Goal: Task Accomplishment & Management: Manage account settings

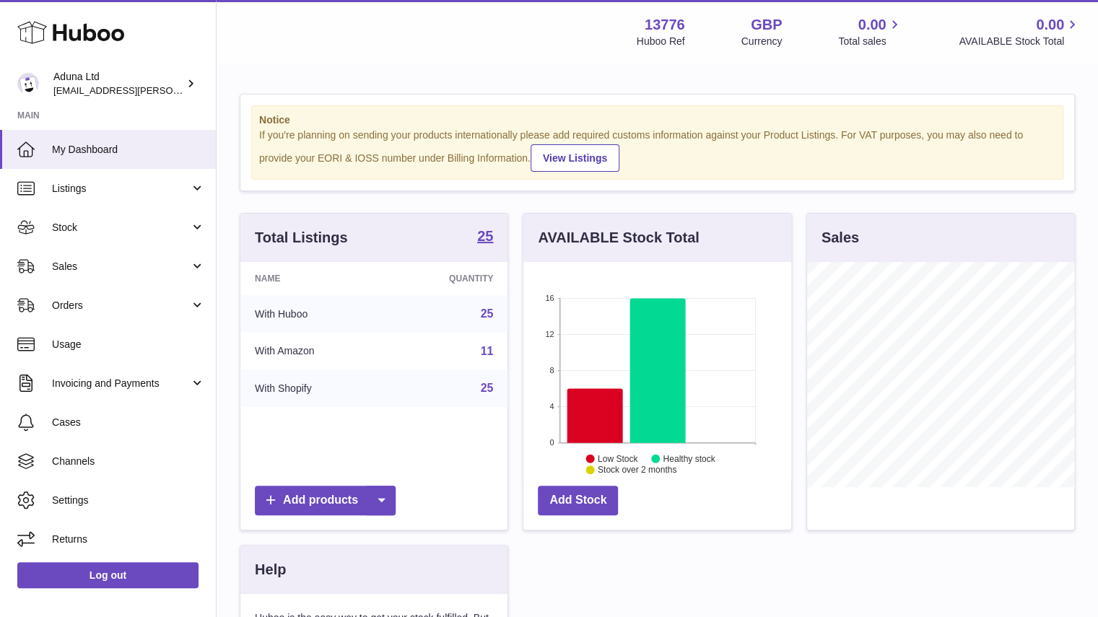
scroll to position [225, 268]
click at [173, 268] on span "Sales" at bounding box center [121, 267] width 138 height 14
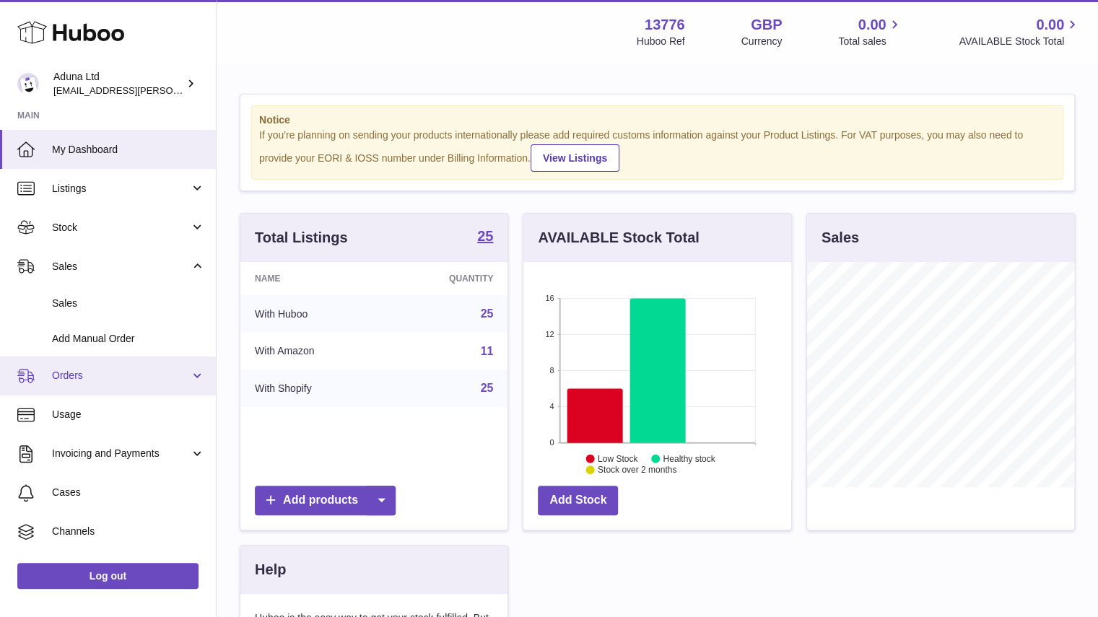
click at [165, 386] on link "Orders" at bounding box center [108, 376] width 216 height 39
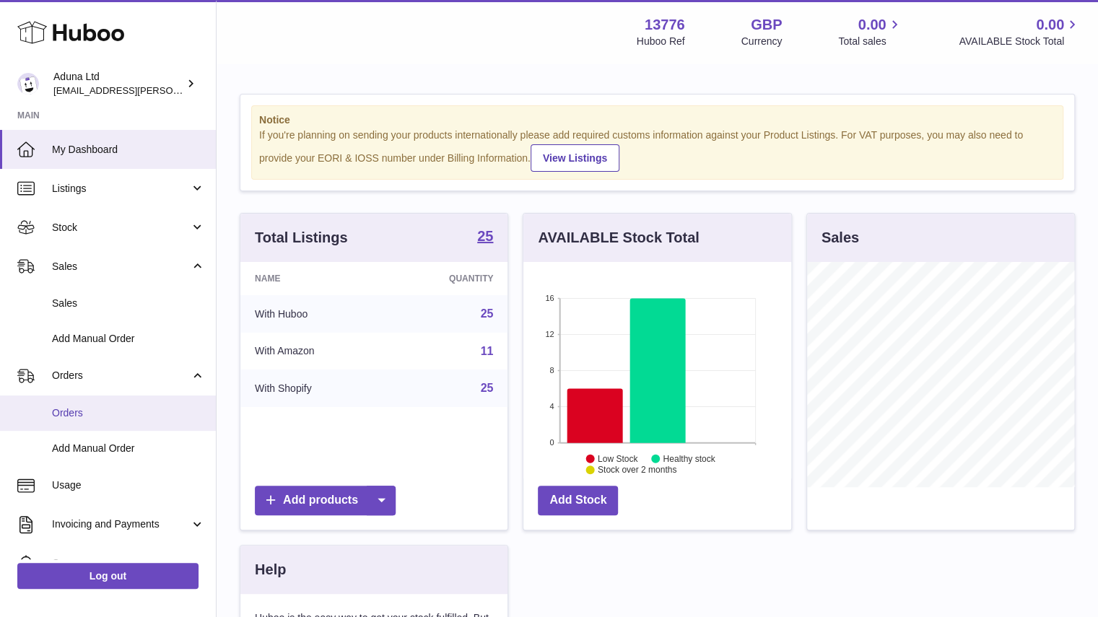
click at [158, 413] on span "Orders" at bounding box center [128, 413] width 153 height 14
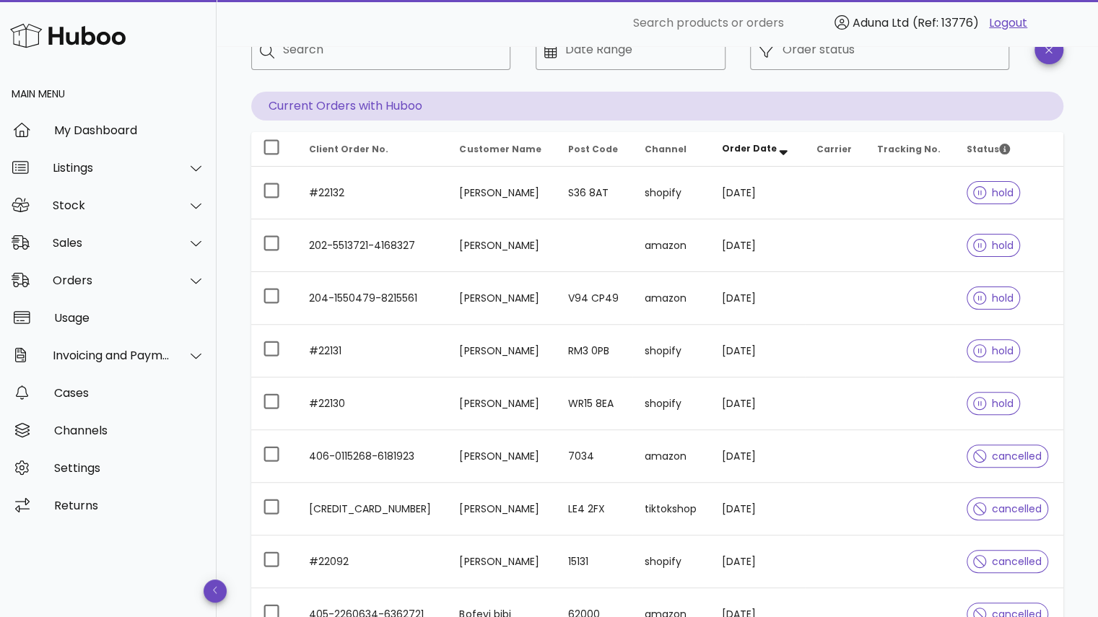
scroll to position [105, 0]
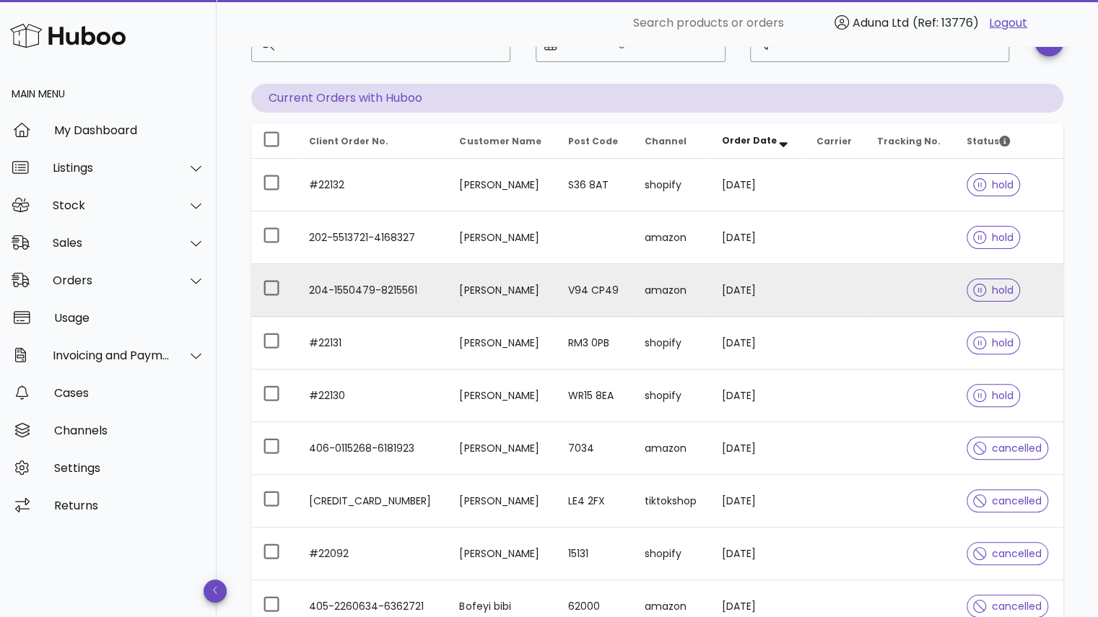
click at [497, 279] on td "Jonathan O Flanagan" at bounding box center [502, 290] width 108 height 53
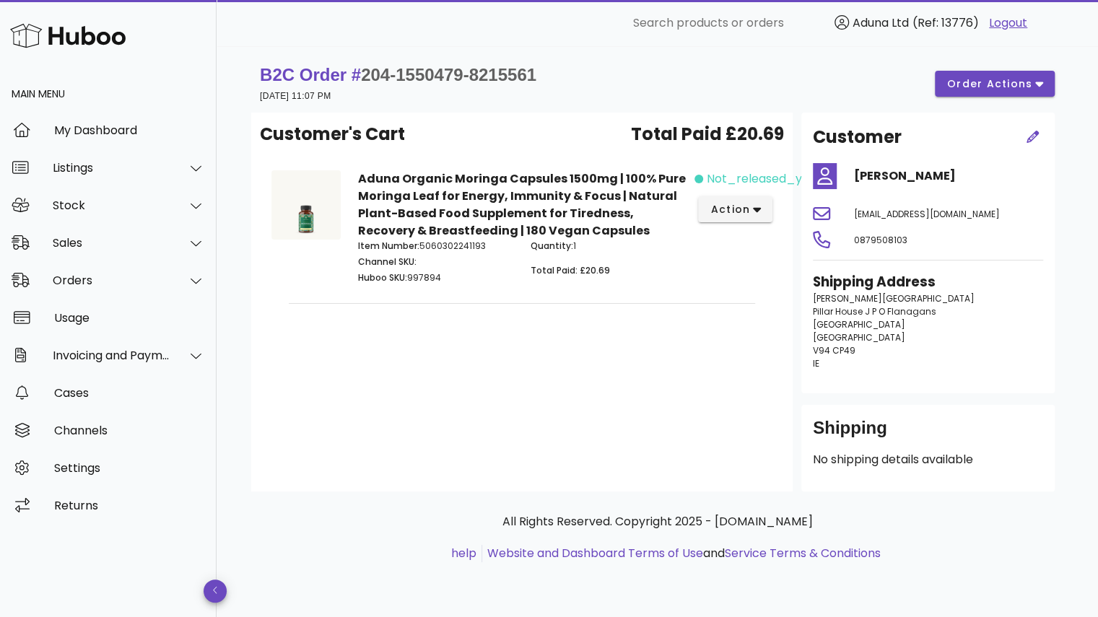
drag, startPoint x: 1017, startPoint y: 243, endPoint x: 812, endPoint y: 251, distance: 205.2
click at [845, 231] on div "23ygyp65m4klzfw@marketplace.amazon.co.uk" at bounding box center [948, 213] width 206 height 35
copy span "23ygyp65m4klzfw@marketplace.amazon.co.uk"
click at [992, 82] on span "order actions" at bounding box center [990, 84] width 87 height 15
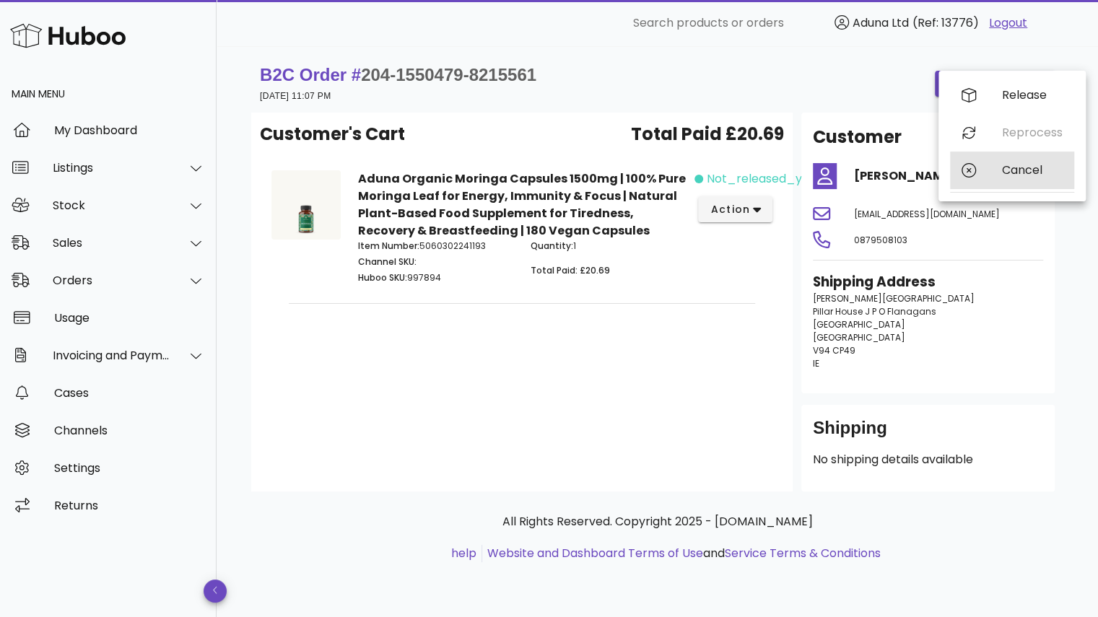
click at [993, 160] on div "Cancel" at bounding box center [1012, 171] width 124 height 38
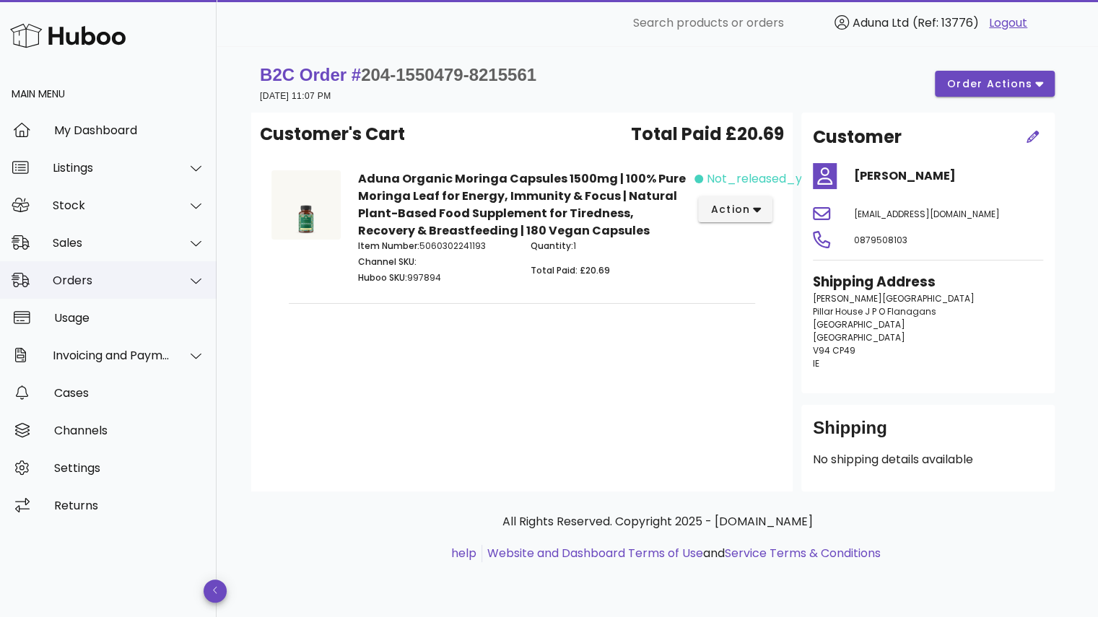
click at [147, 287] on div "Orders" at bounding box center [112, 281] width 118 height 14
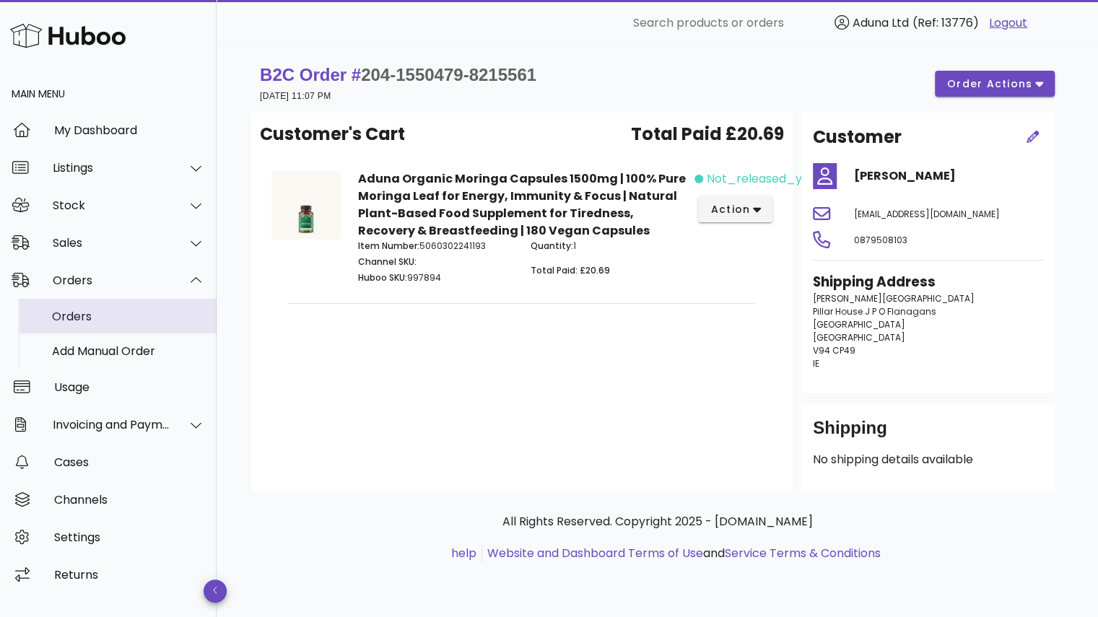
click at [139, 321] on div "Orders" at bounding box center [128, 317] width 153 height 14
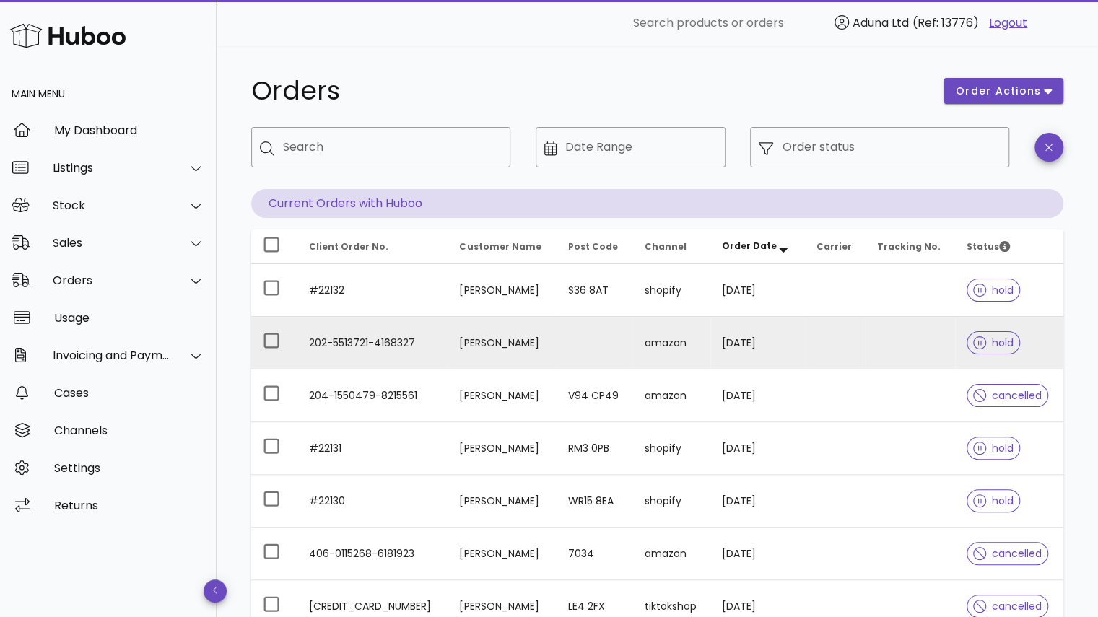
click at [755, 343] on td "[DATE]" at bounding box center [757, 343] width 95 height 53
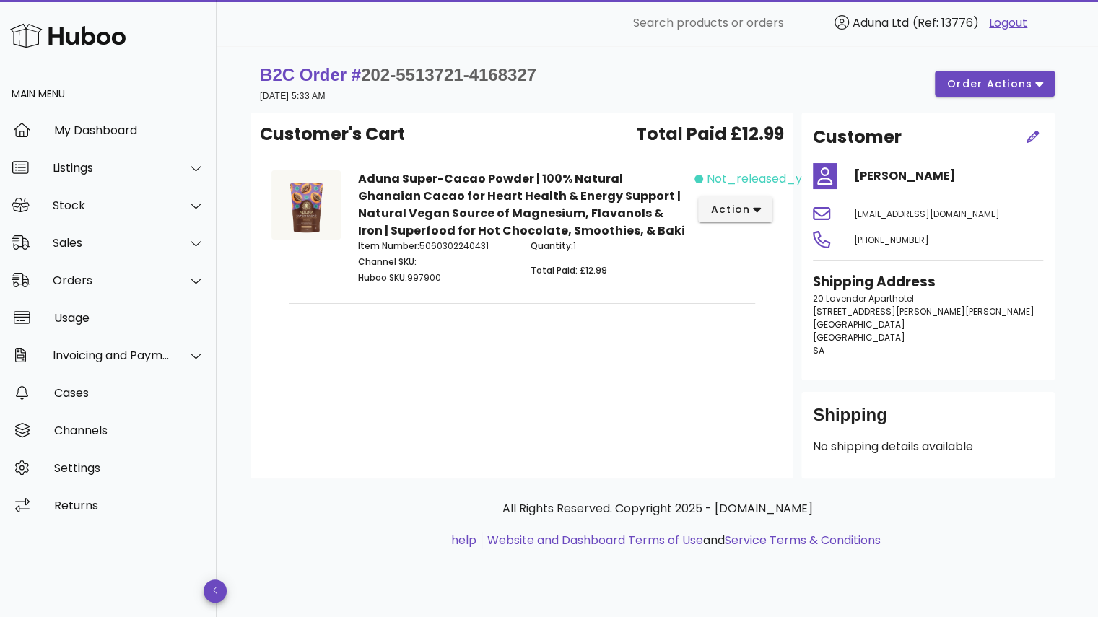
drag, startPoint x: 1015, startPoint y: 248, endPoint x: 813, endPoint y: 251, distance: 202.2
click at [854, 220] on span "qfrq4r9znywgm0f@marketplace.amazon.co.uk" at bounding box center [927, 214] width 146 height 12
copy span "qfrq4r9znywgm0f@marketplace.amazon.co.uk"
click at [1014, 84] on span "order actions" at bounding box center [990, 84] width 87 height 15
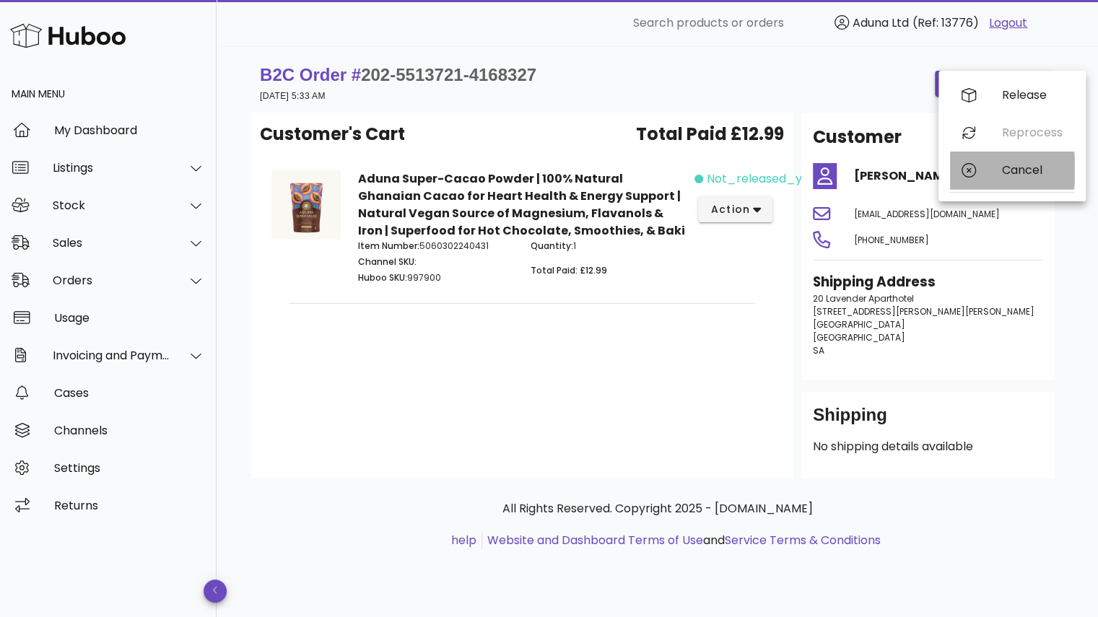
click at [992, 170] on div "Cancel" at bounding box center [1012, 171] width 124 height 38
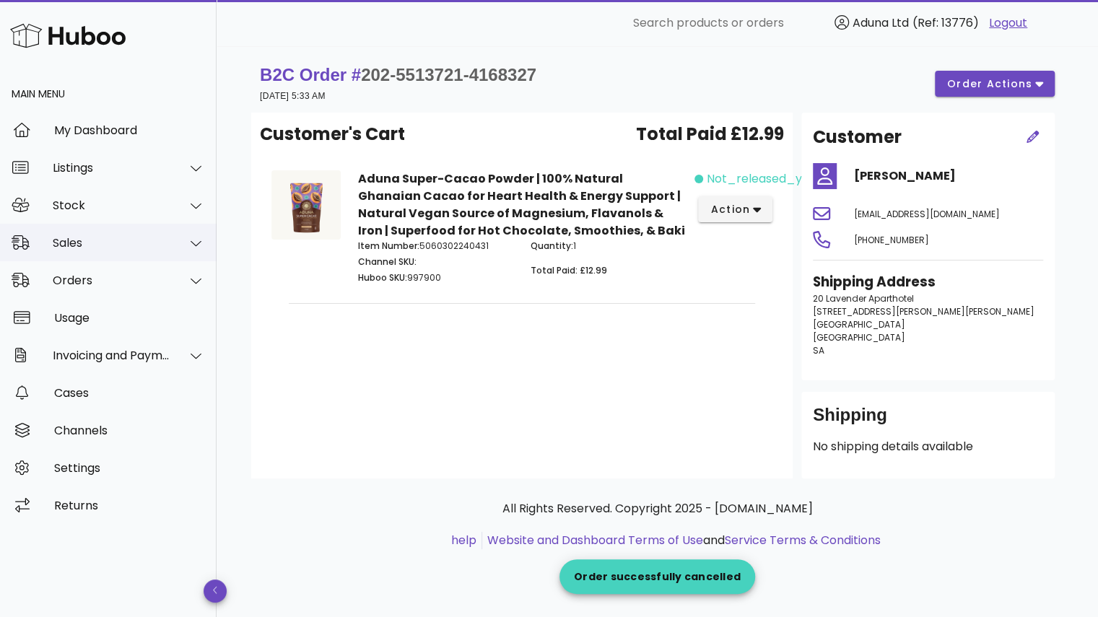
click at [153, 247] on div "Sales" at bounding box center [112, 243] width 118 height 14
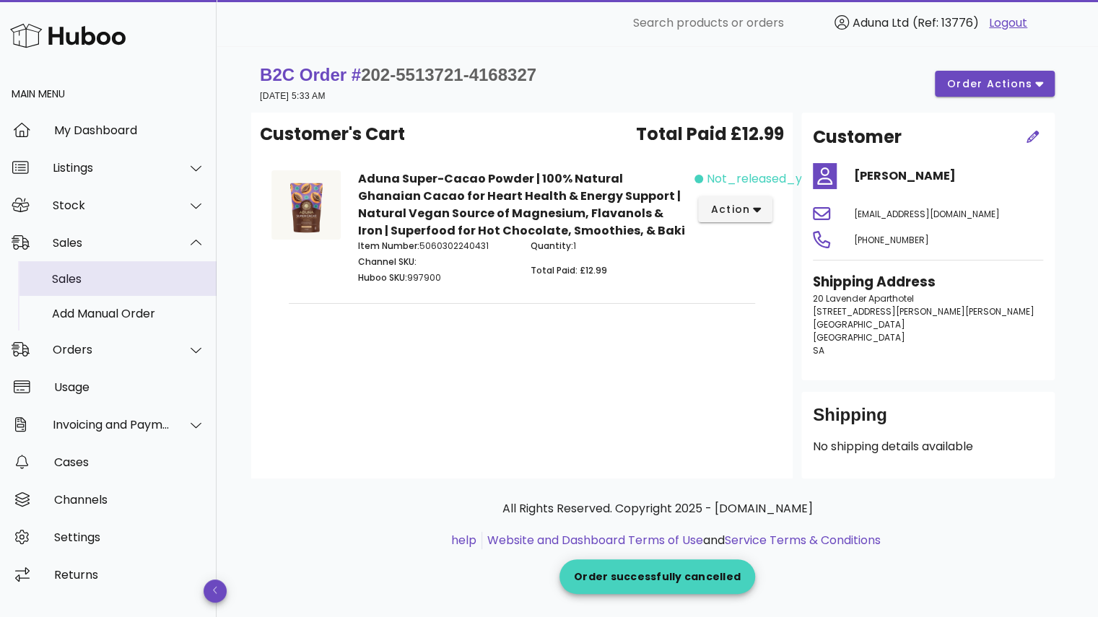
click at [160, 281] on div "Sales" at bounding box center [128, 279] width 153 height 14
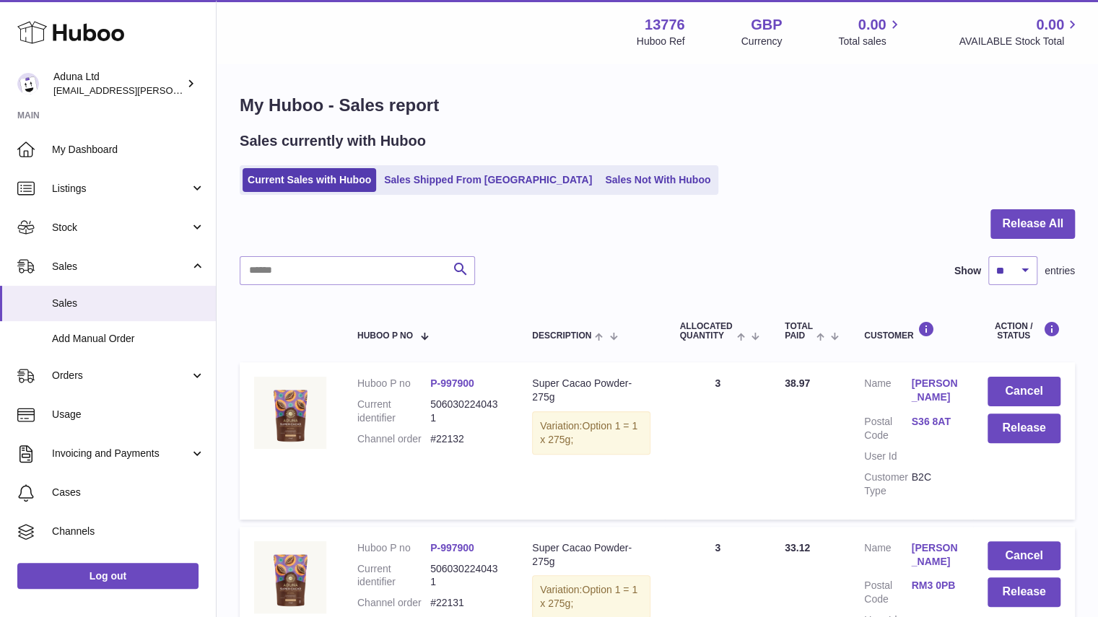
click at [593, 196] on div "My Huboo - Sales report Sales currently with Huboo Current Sales with Huboo Sal…" at bounding box center [658, 476] width 882 height 822
click at [600, 183] on link "Sales Not With Huboo" at bounding box center [658, 180] width 116 height 24
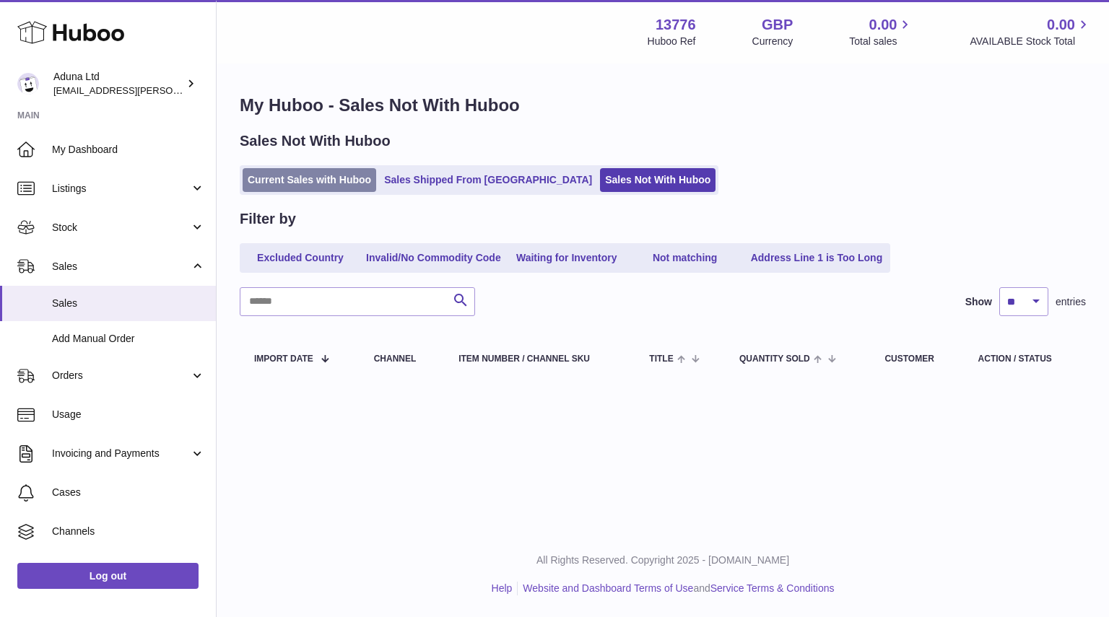
click at [352, 184] on link "Current Sales with Huboo" at bounding box center [310, 180] width 134 height 24
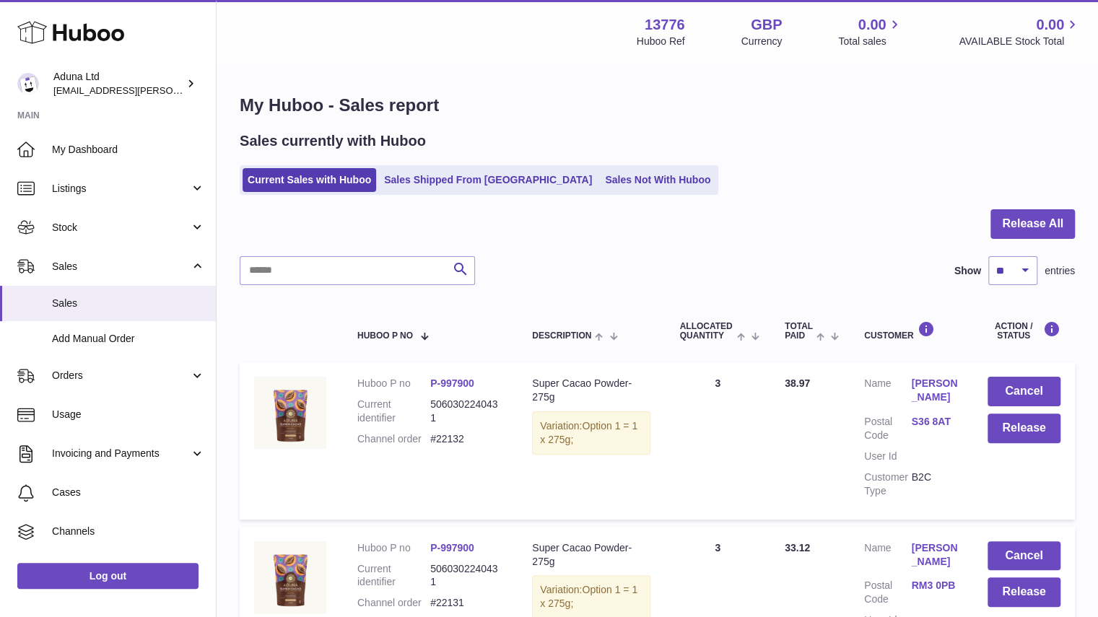
click at [939, 544] on link "[PERSON_NAME]" at bounding box center [934, 554] width 47 height 27
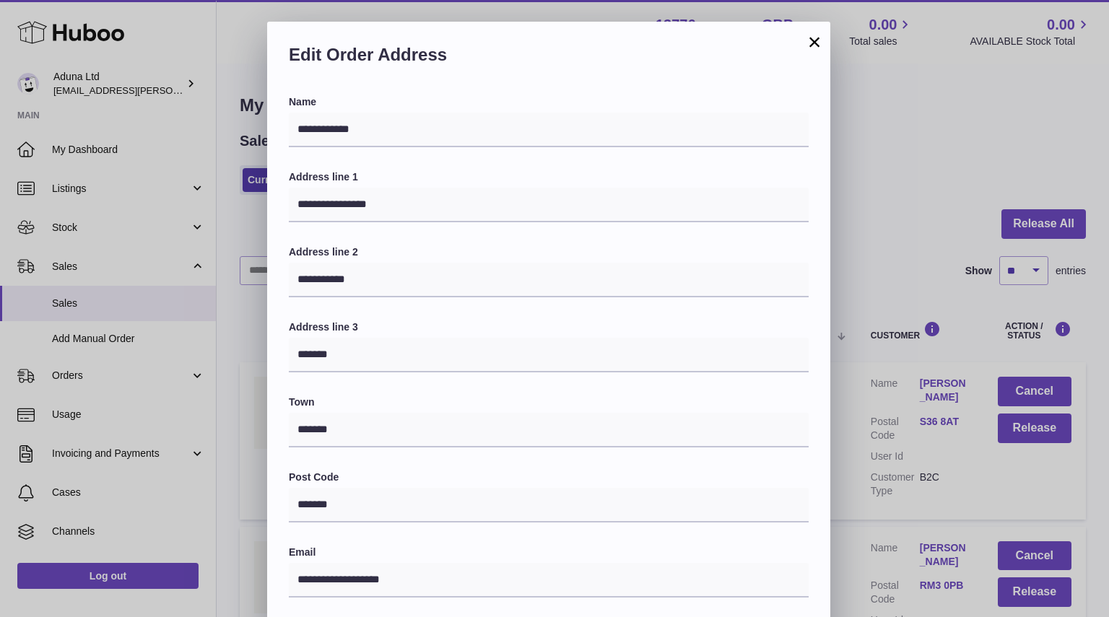
click at [817, 38] on button "×" at bounding box center [814, 41] width 17 height 17
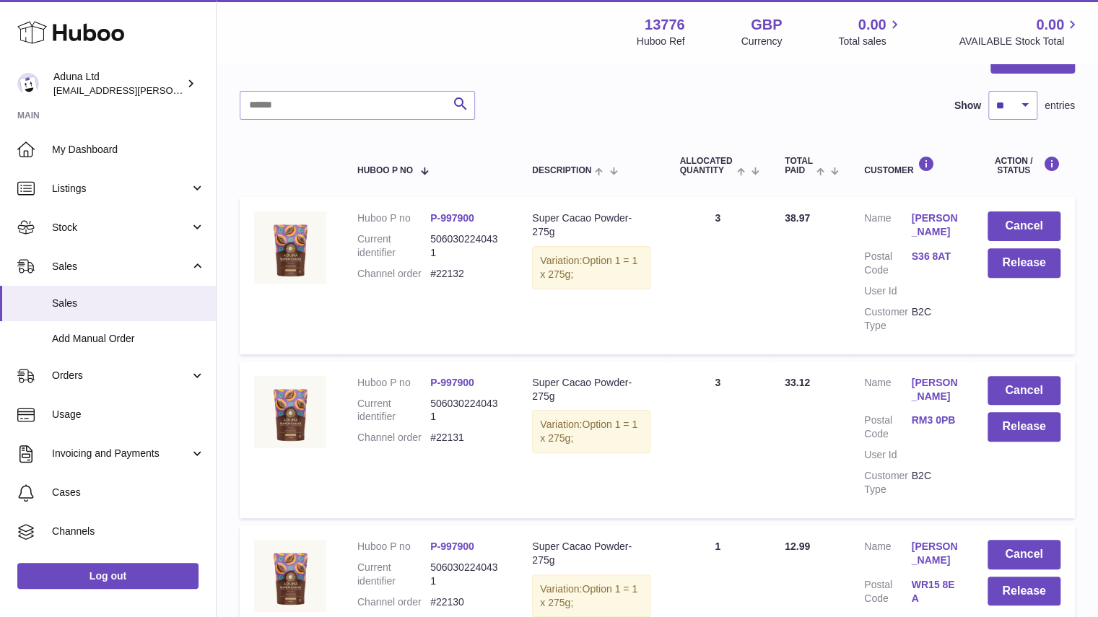
scroll to position [172, 0]
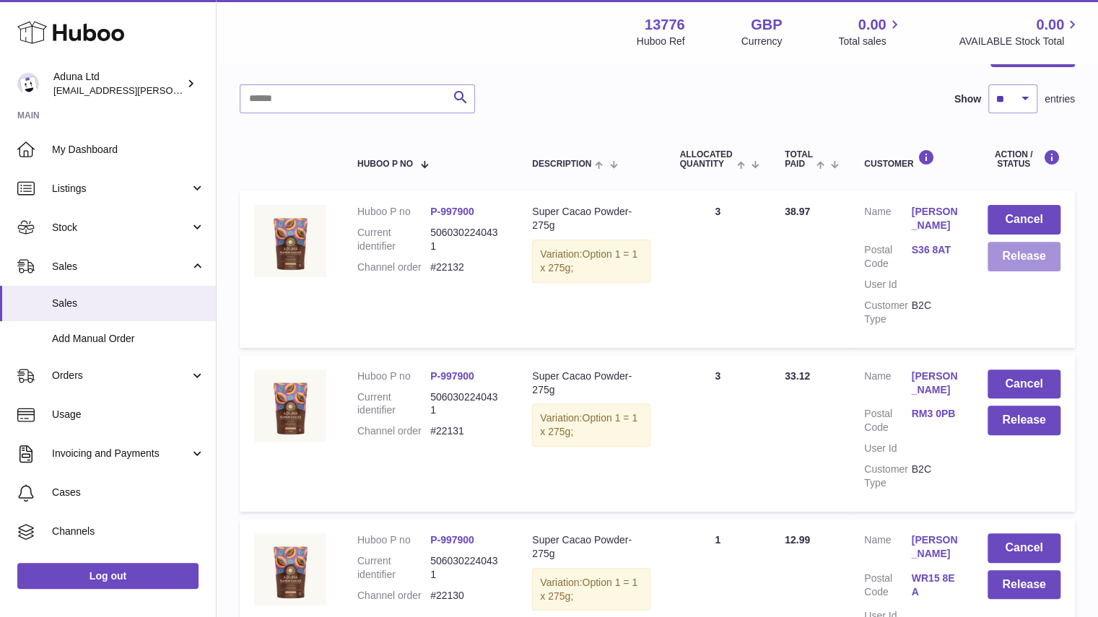
click at [1019, 258] on button "Release" at bounding box center [1024, 257] width 73 height 30
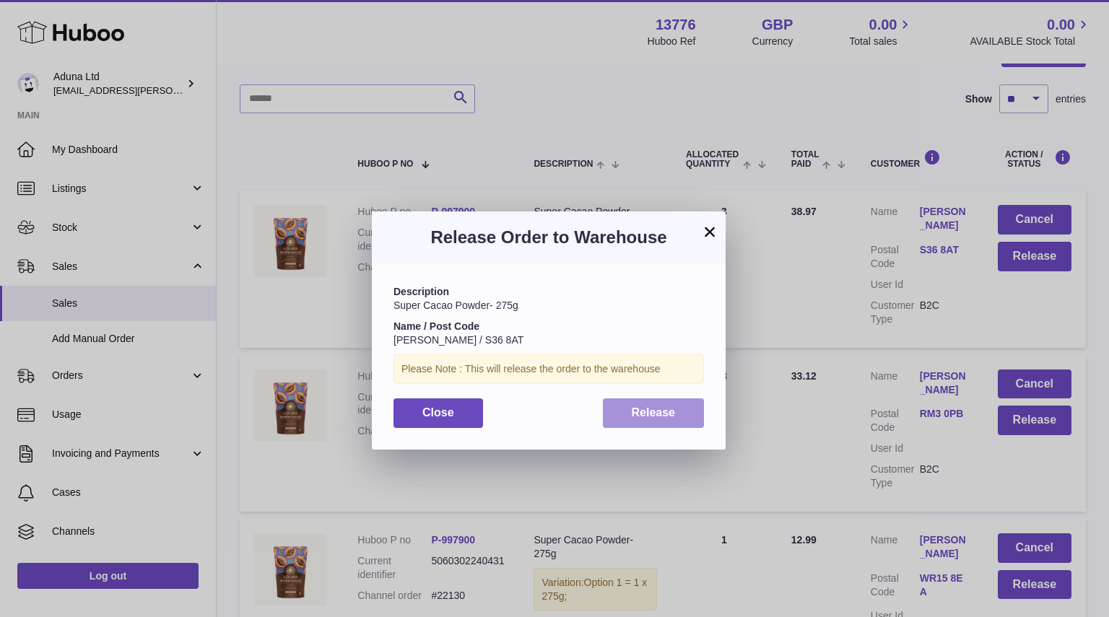
click at [657, 408] on span "Release" at bounding box center [654, 412] width 44 height 12
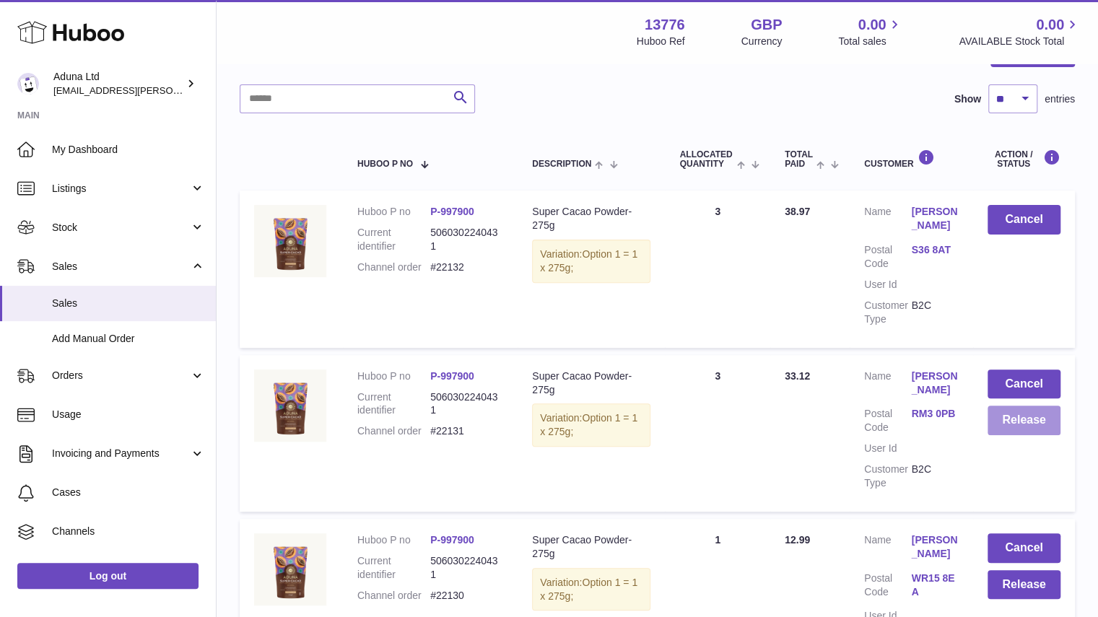
click at [1006, 428] on button "Release" at bounding box center [1024, 421] width 73 height 30
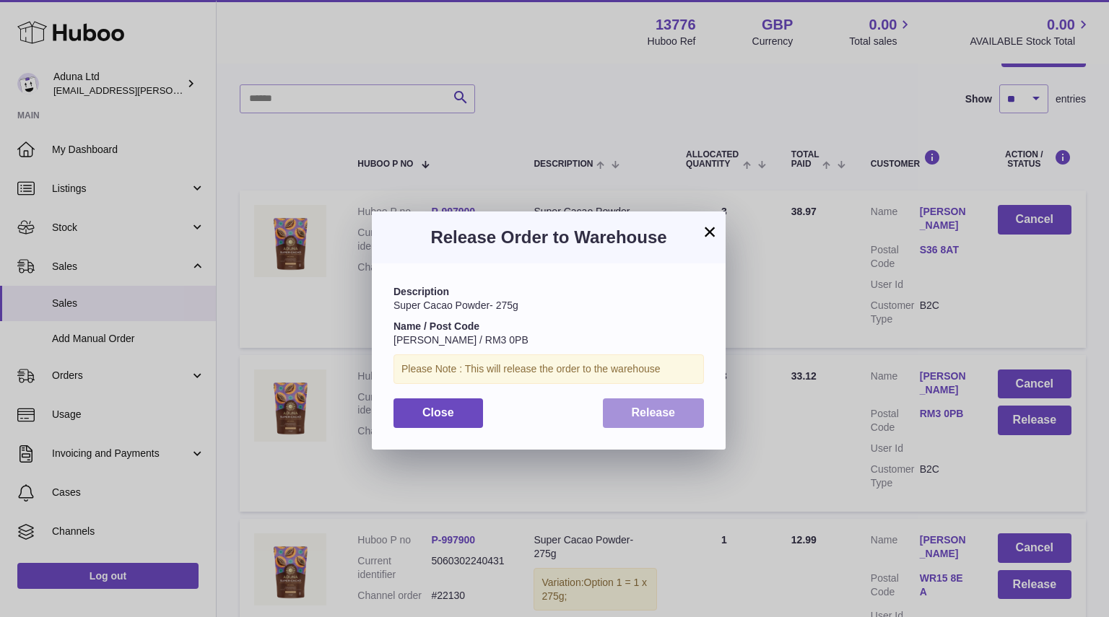
click at [657, 413] on span "Release" at bounding box center [654, 412] width 44 height 12
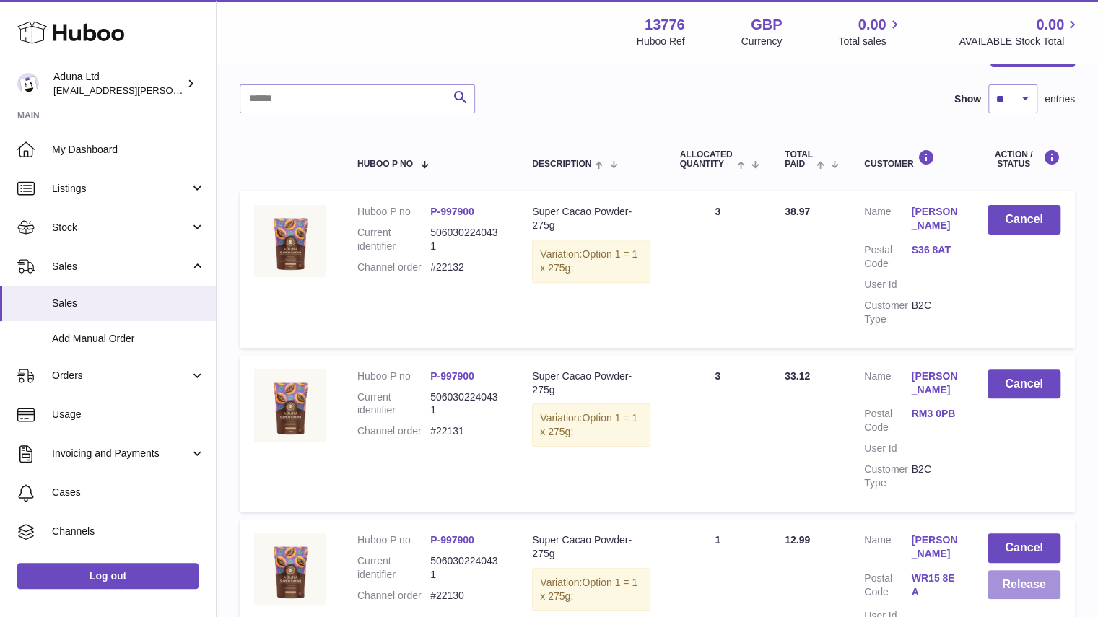
click at [1021, 587] on button "Release" at bounding box center [1024, 585] width 73 height 30
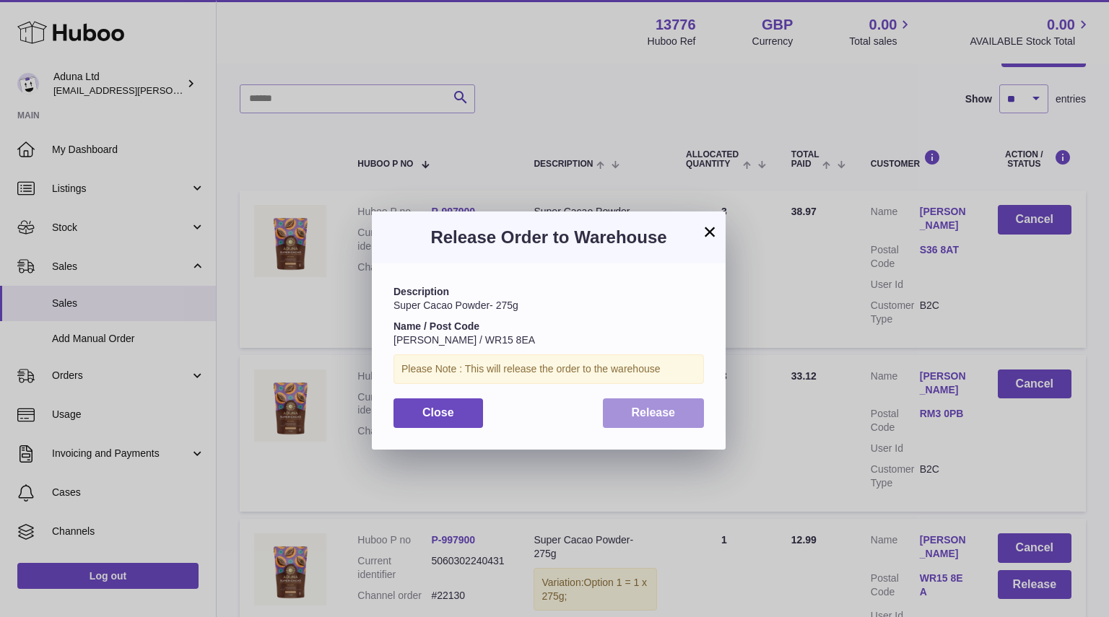
click at [634, 399] on button "Release" at bounding box center [654, 414] width 102 height 30
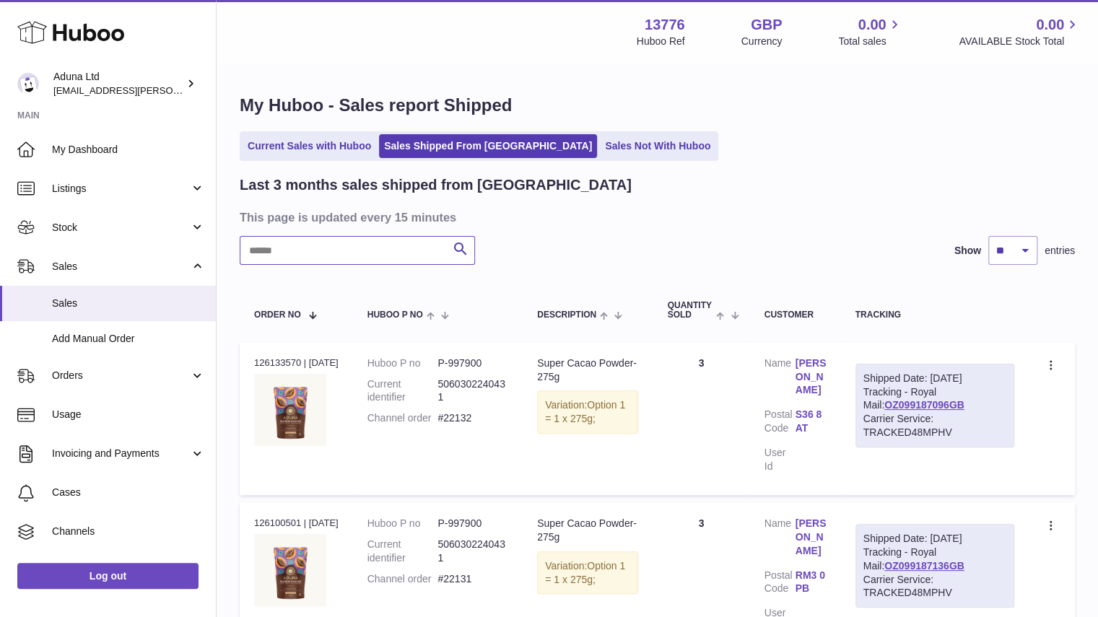
click at [423, 244] on input "text" at bounding box center [357, 250] width 235 height 29
type input "*****"
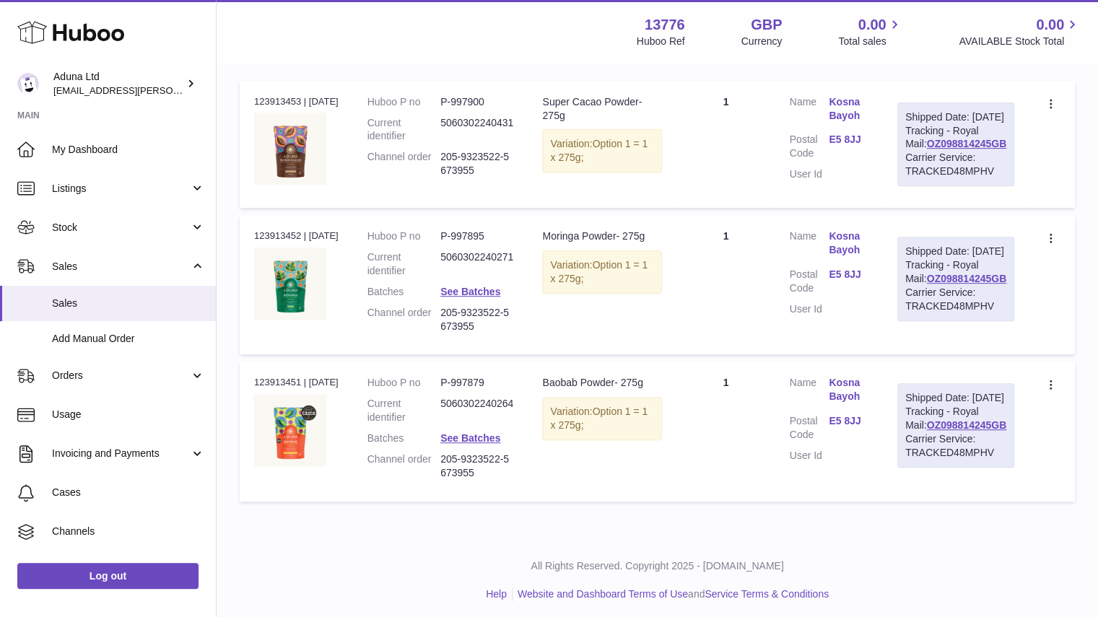
scroll to position [180, 0]
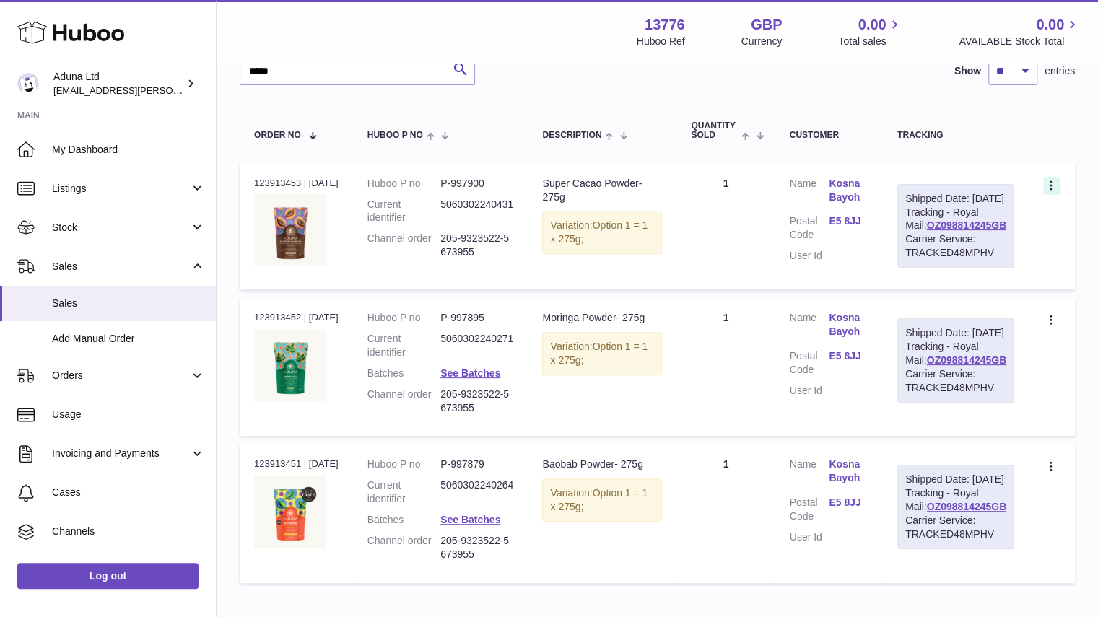
click at [1054, 188] on icon at bounding box center [1052, 187] width 17 height 14
click at [1022, 217] on li "Create a ticket" at bounding box center [988, 217] width 144 height 31
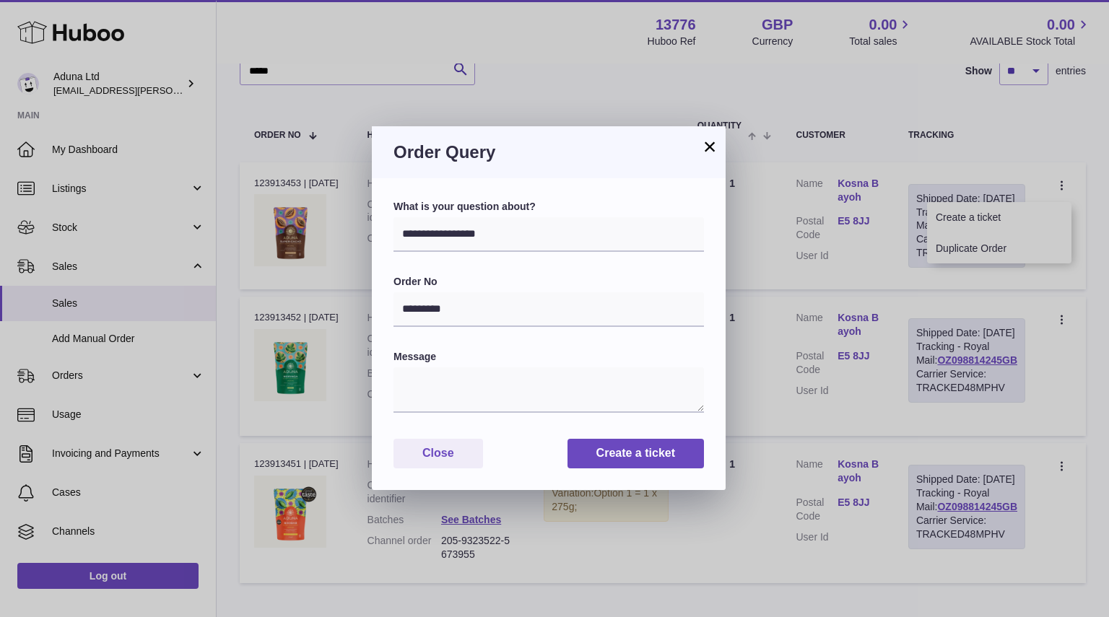
click at [552, 253] on form "**********" at bounding box center [548, 334] width 310 height 269
click at [567, 238] on select "**********" at bounding box center [548, 234] width 310 height 35
click at [710, 144] on button "×" at bounding box center [709, 146] width 17 height 17
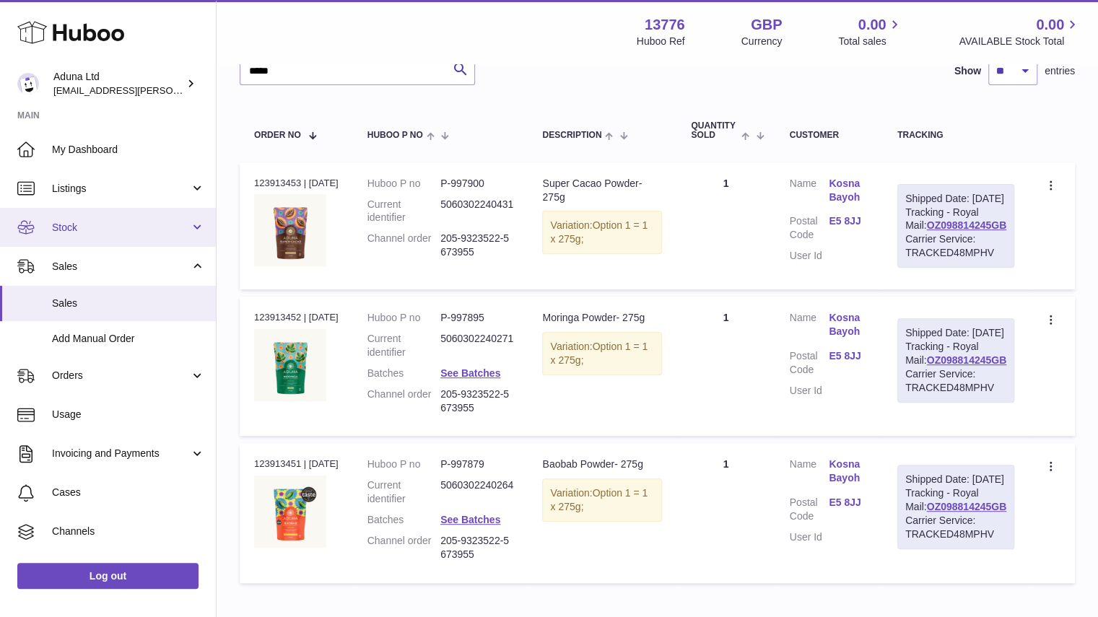
click at [192, 235] on link "Stock" at bounding box center [108, 227] width 216 height 39
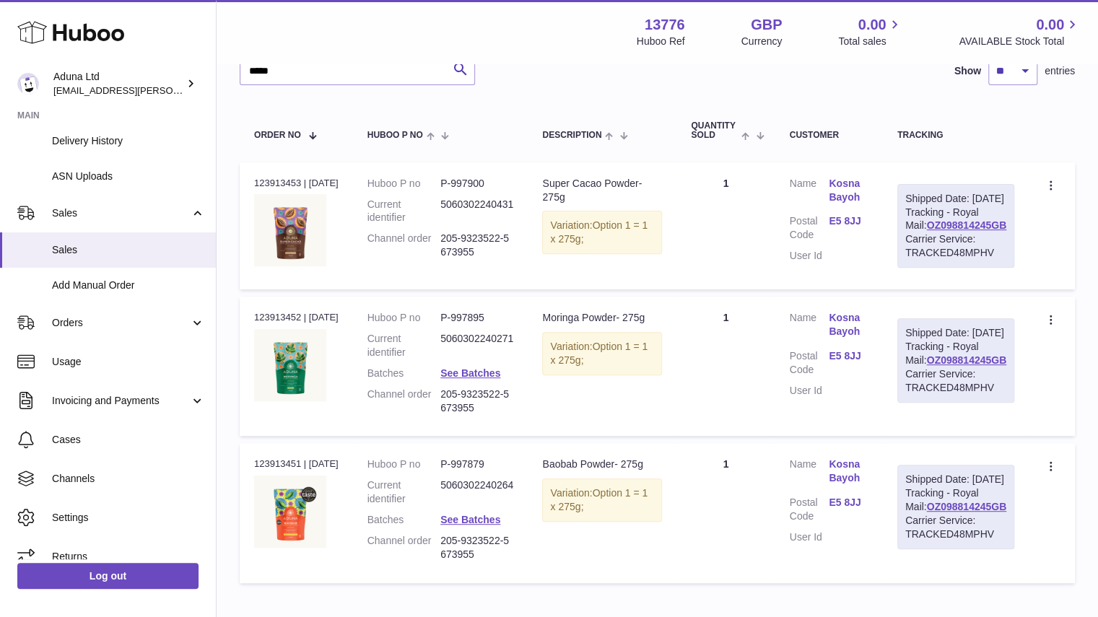
scroll to position [245, 0]
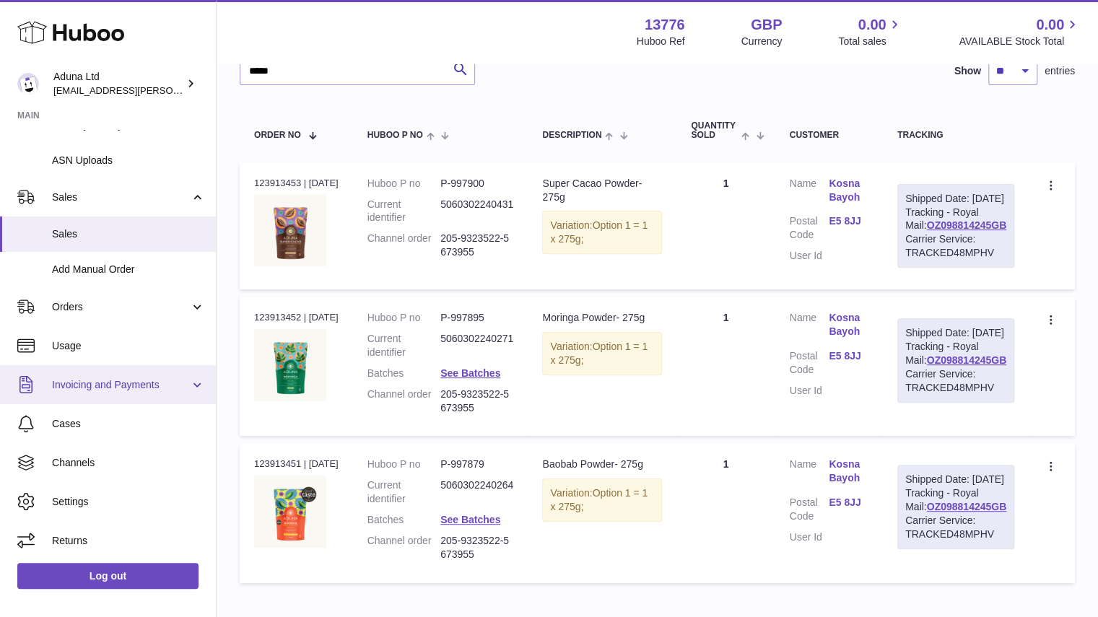
click at [196, 382] on link "Invoicing and Payments" at bounding box center [108, 384] width 216 height 39
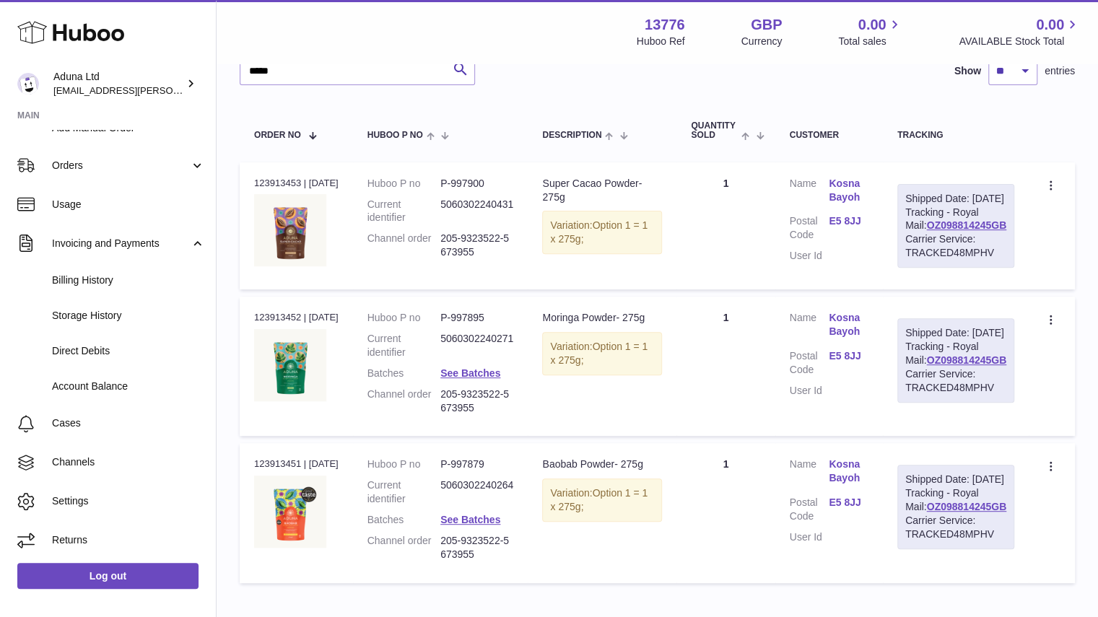
scroll to position [0, 0]
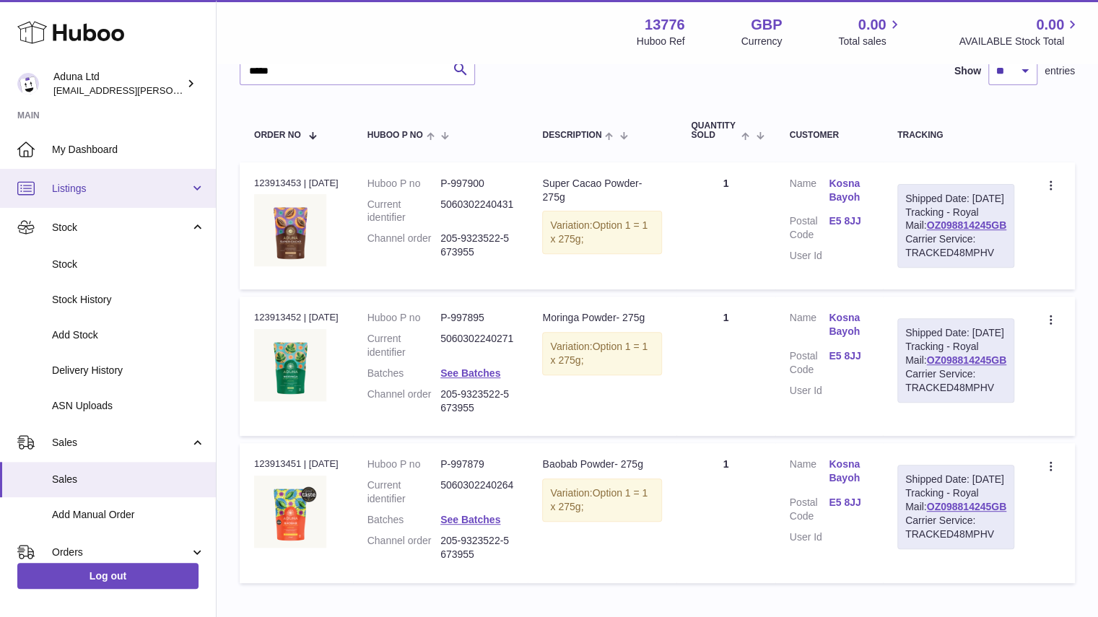
click at [199, 187] on link "Listings" at bounding box center [108, 188] width 216 height 39
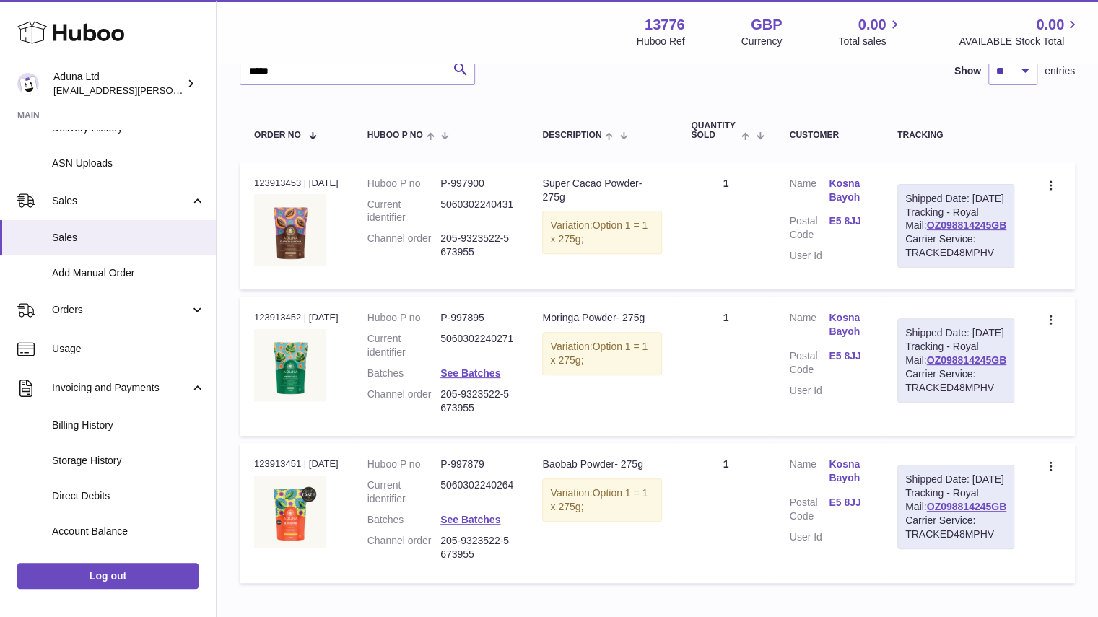
scroll to position [351, 0]
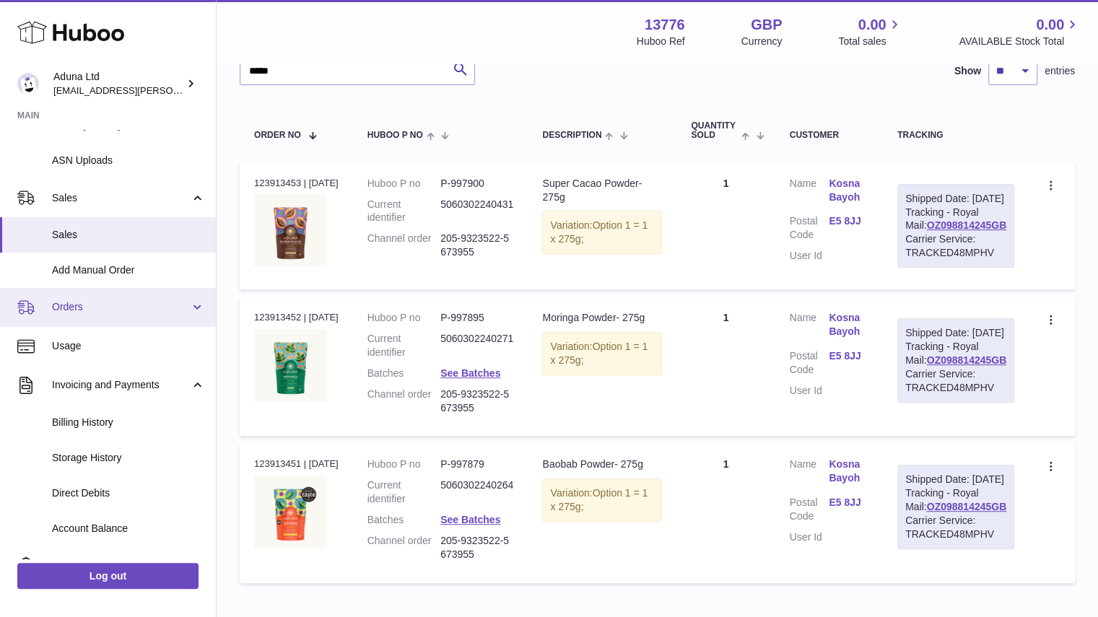
click at [200, 302] on link "Orders" at bounding box center [108, 307] width 216 height 39
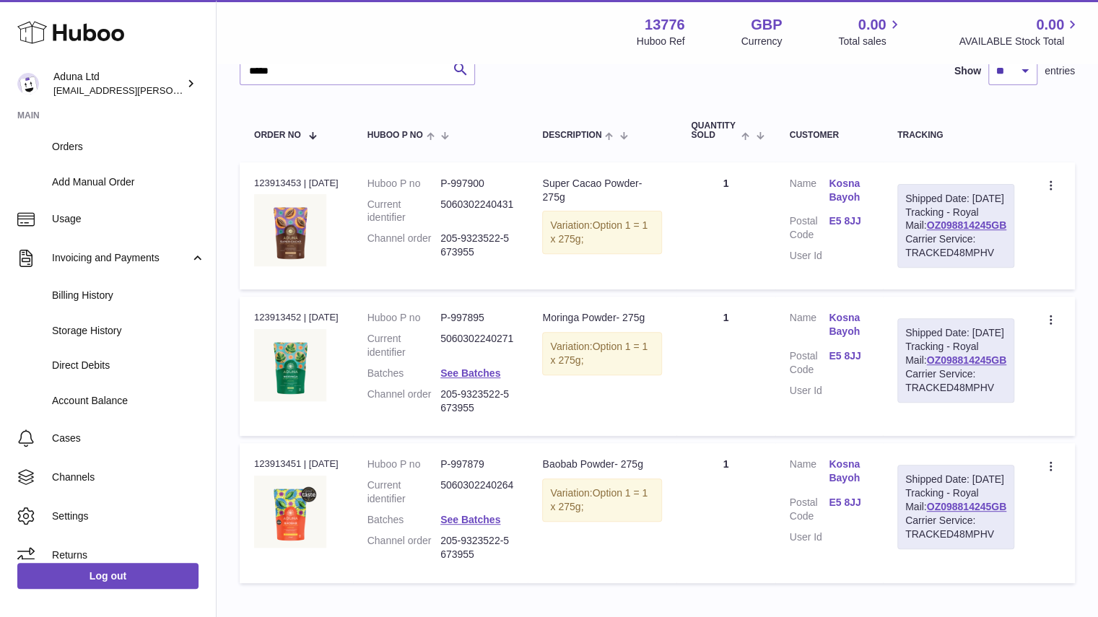
scroll to position [564, 0]
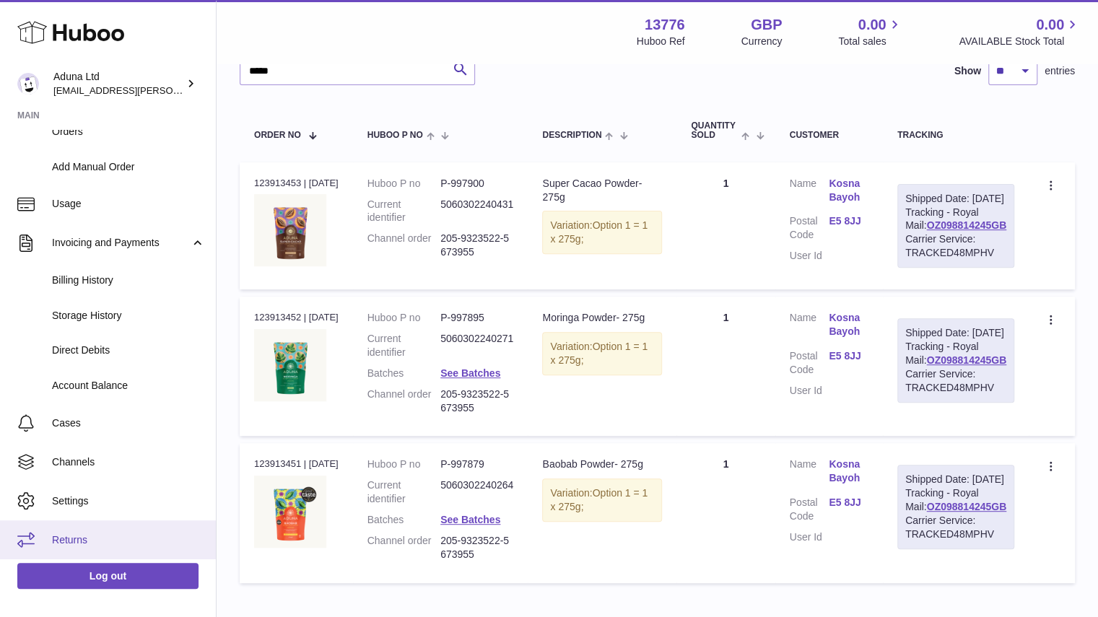
click at [129, 528] on link "Returns" at bounding box center [108, 540] width 216 height 39
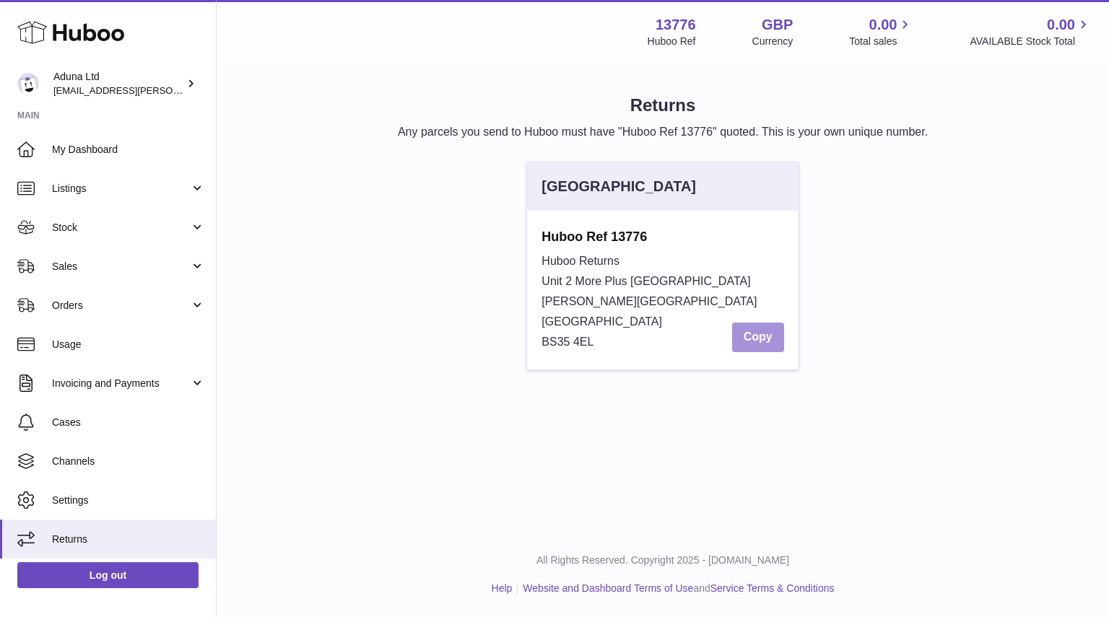
click at [766, 334] on button "Copy" at bounding box center [758, 338] width 52 height 30
